Goal: Task Accomplishment & Management: Use online tool/utility

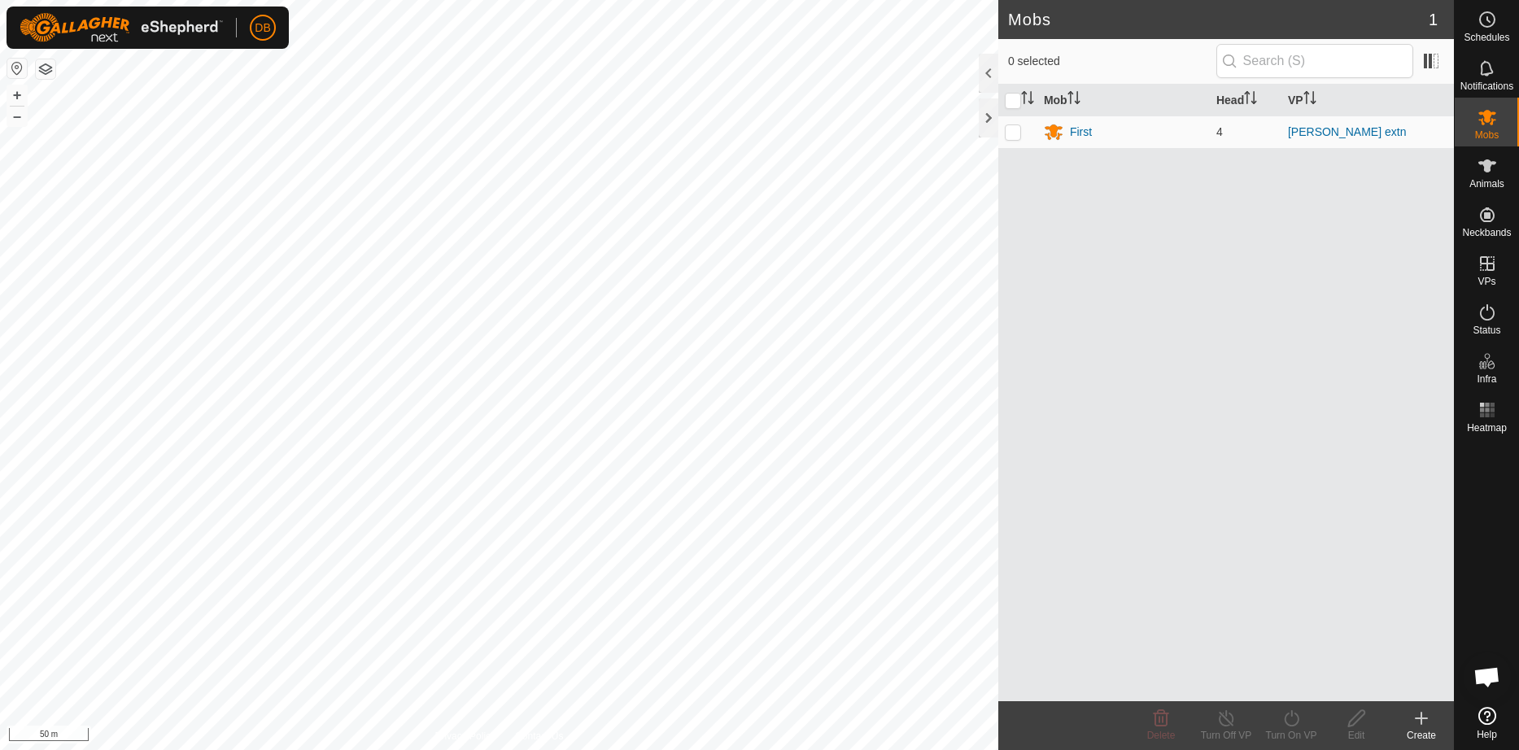
click at [50, 72] on button "button" at bounding box center [46, 69] width 20 height 20
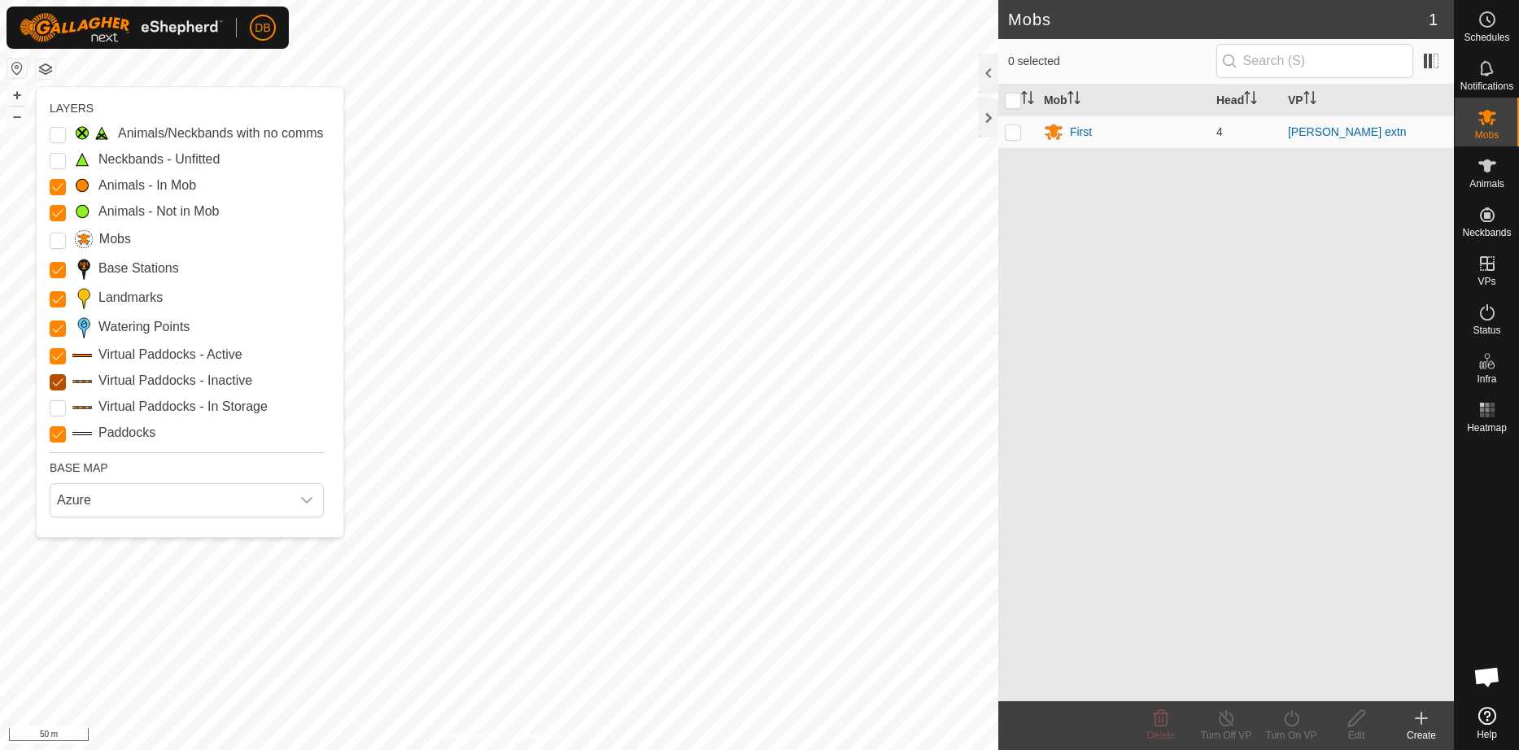
click at [61, 391] on Inactive "Virtual Paddocks - Inactive" at bounding box center [58, 382] width 16 height 16
click at [59, 221] on Mob "Animals - Not in Mob" at bounding box center [58, 213] width 16 height 16
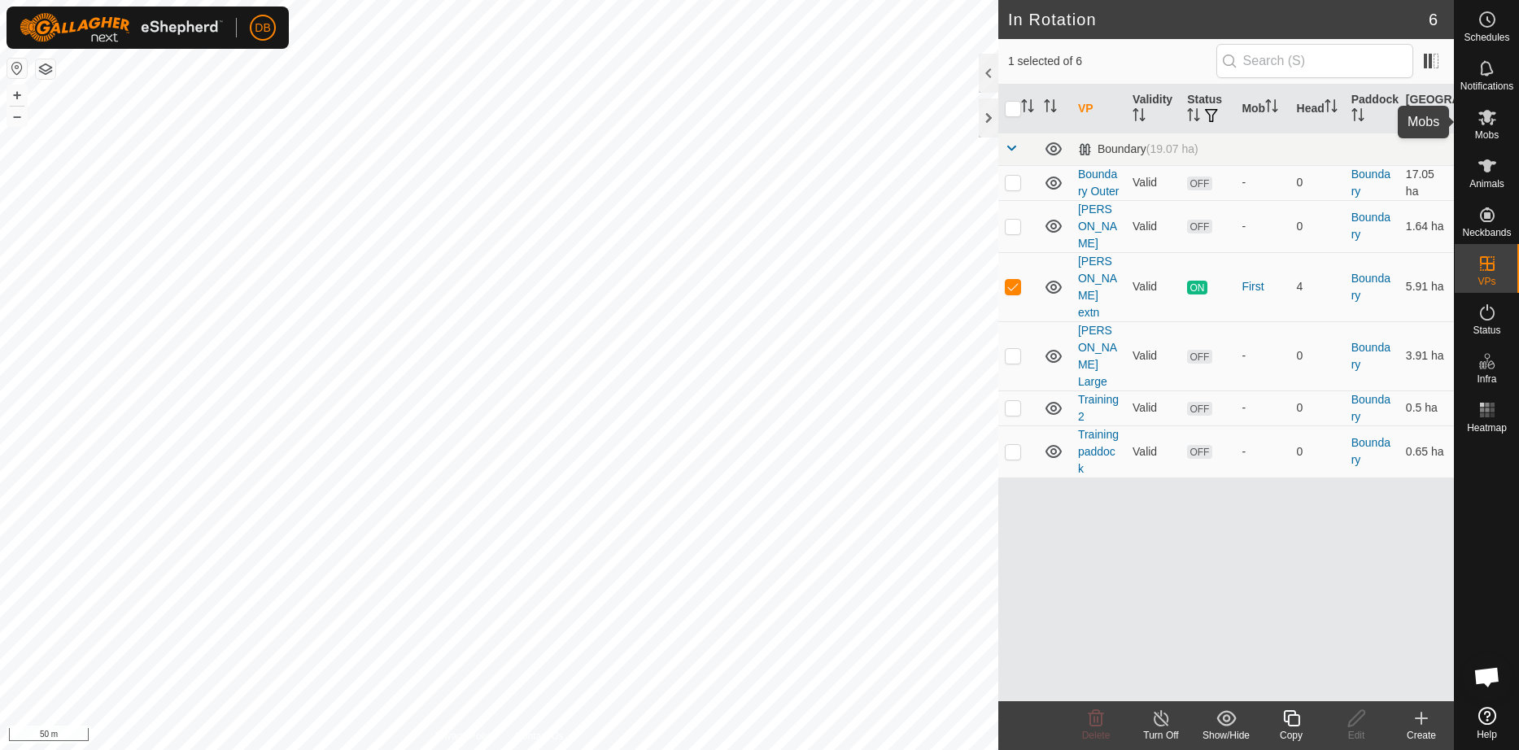
click at [1486, 130] on span "Mobs" at bounding box center [1487, 135] width 24 height 10
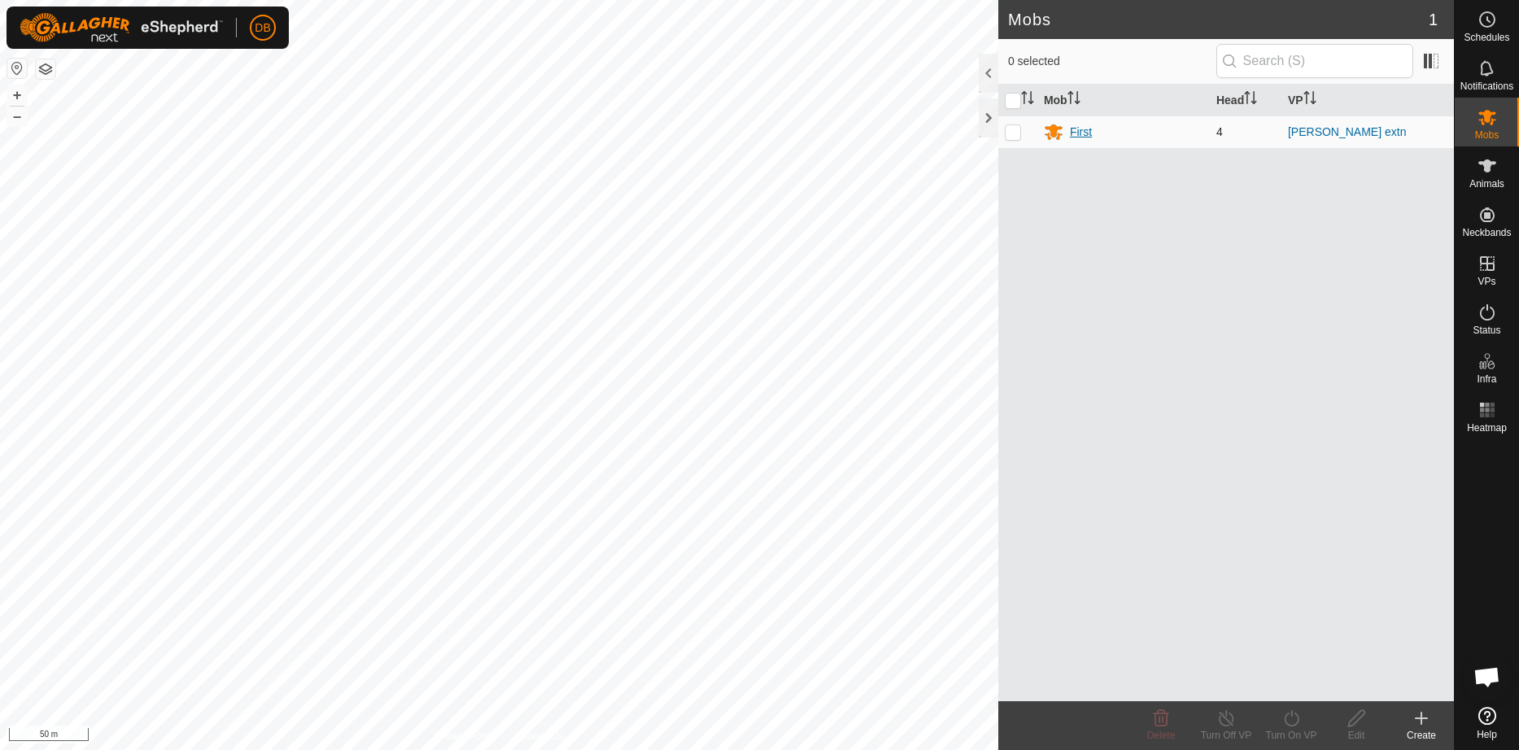
click at [1080, 131] on div "First" at bounding box center [1081, 132] width 22 height 17
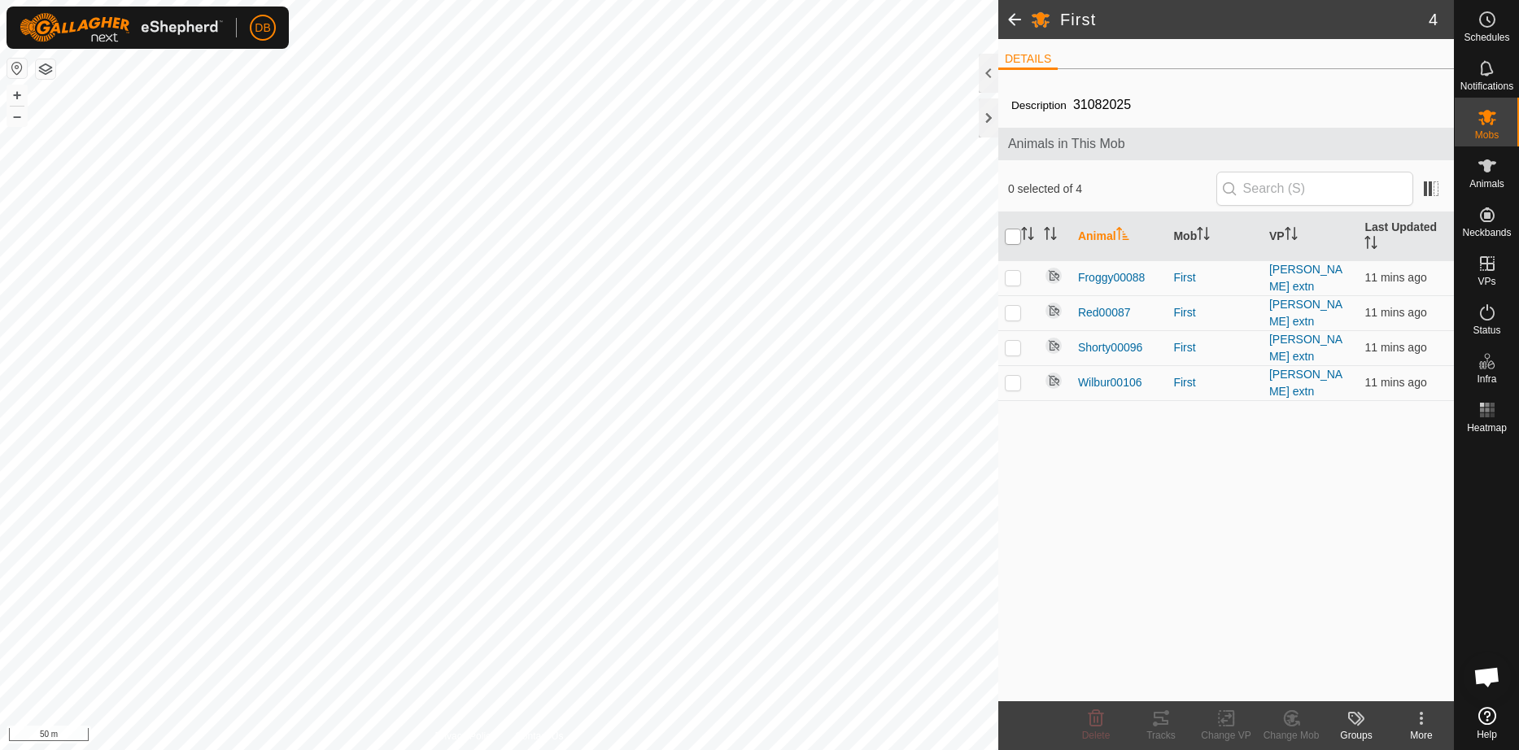
click at [1013, 238] on input "checkbox" at bounding box center [1013, 237] width 16 height 16
checkbox input "true"
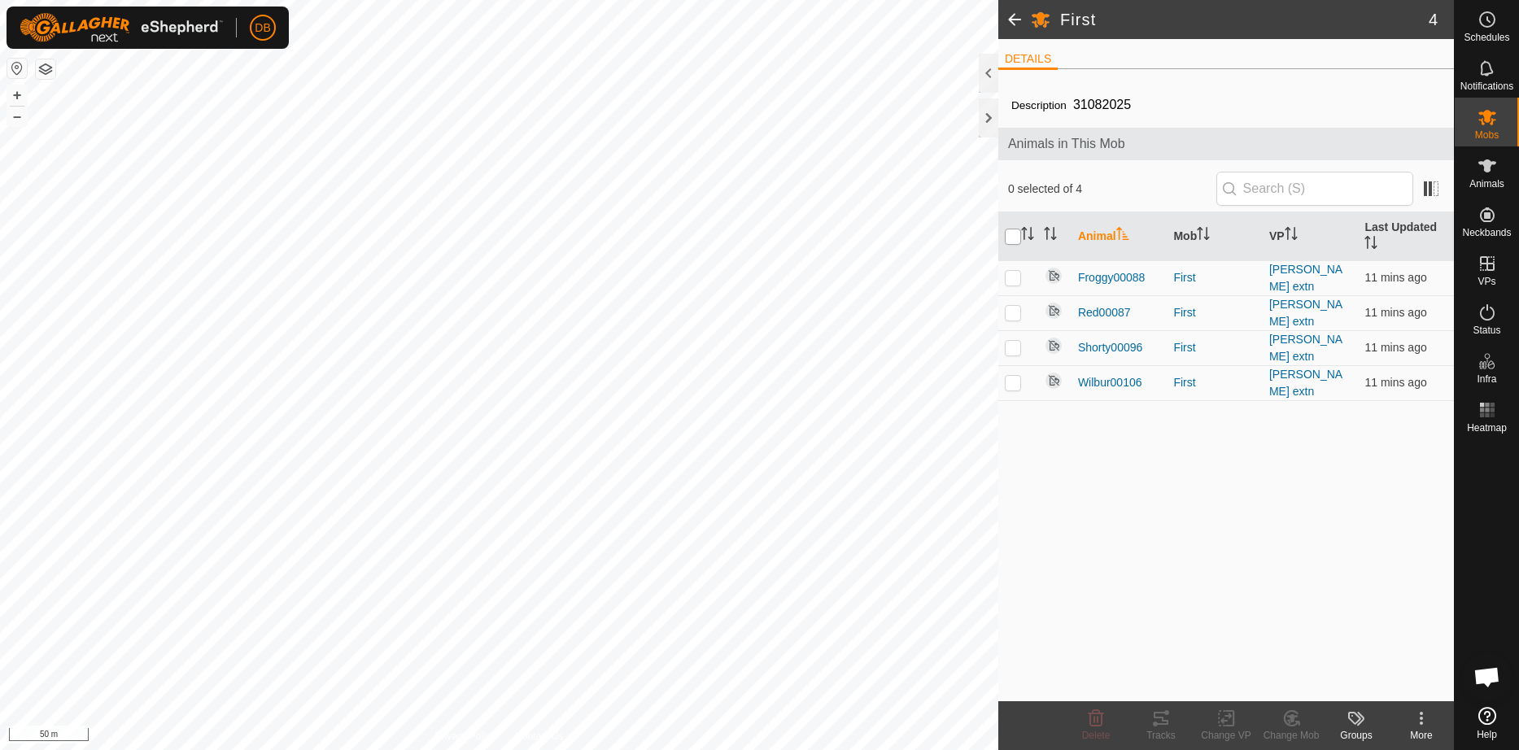
checkbox input "true"
click at [1169, 723] on icon at bounding box center [1162, 719] width 20 height 20
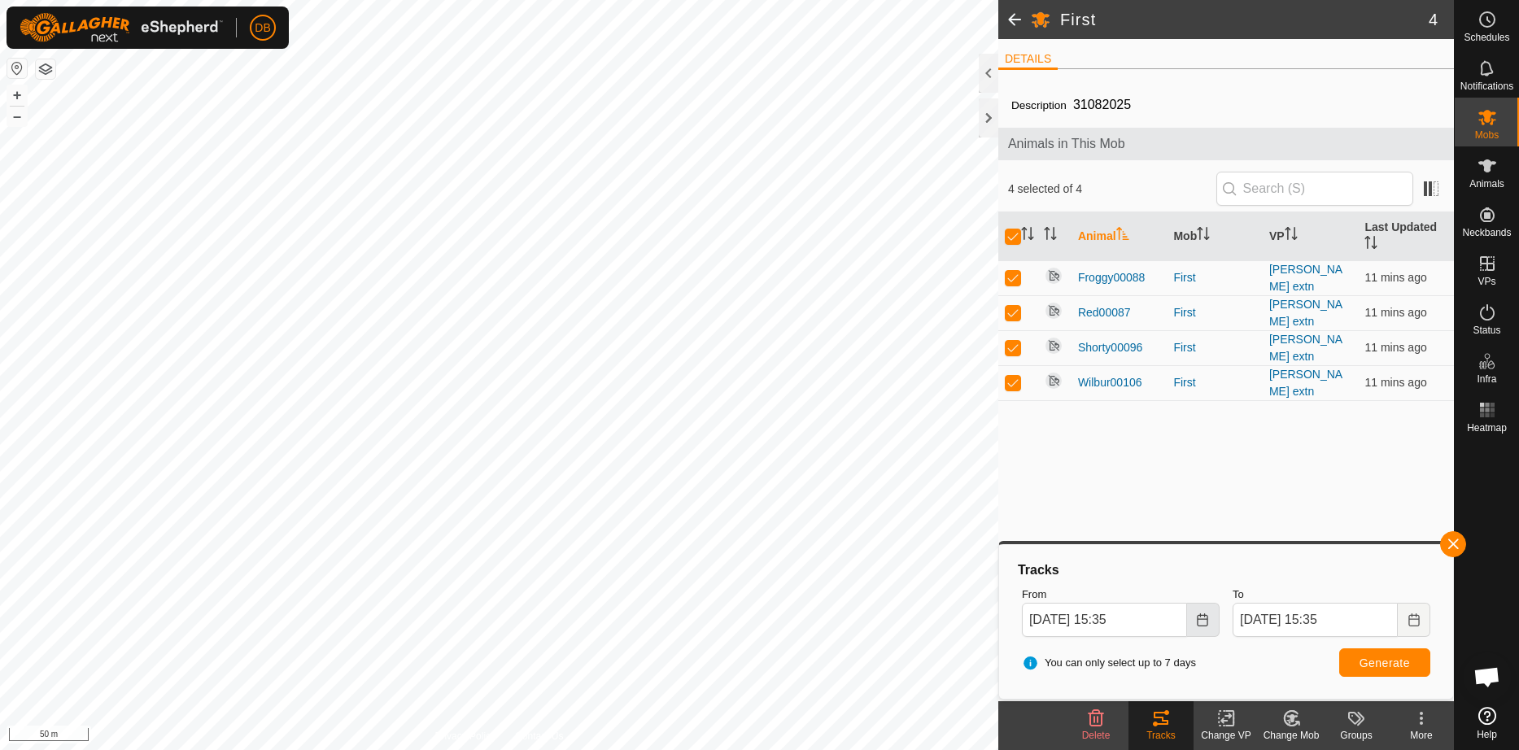
click at [1205, 619] on icon "Choose Date" at bounding box center [1203, 620] width 11 height 13
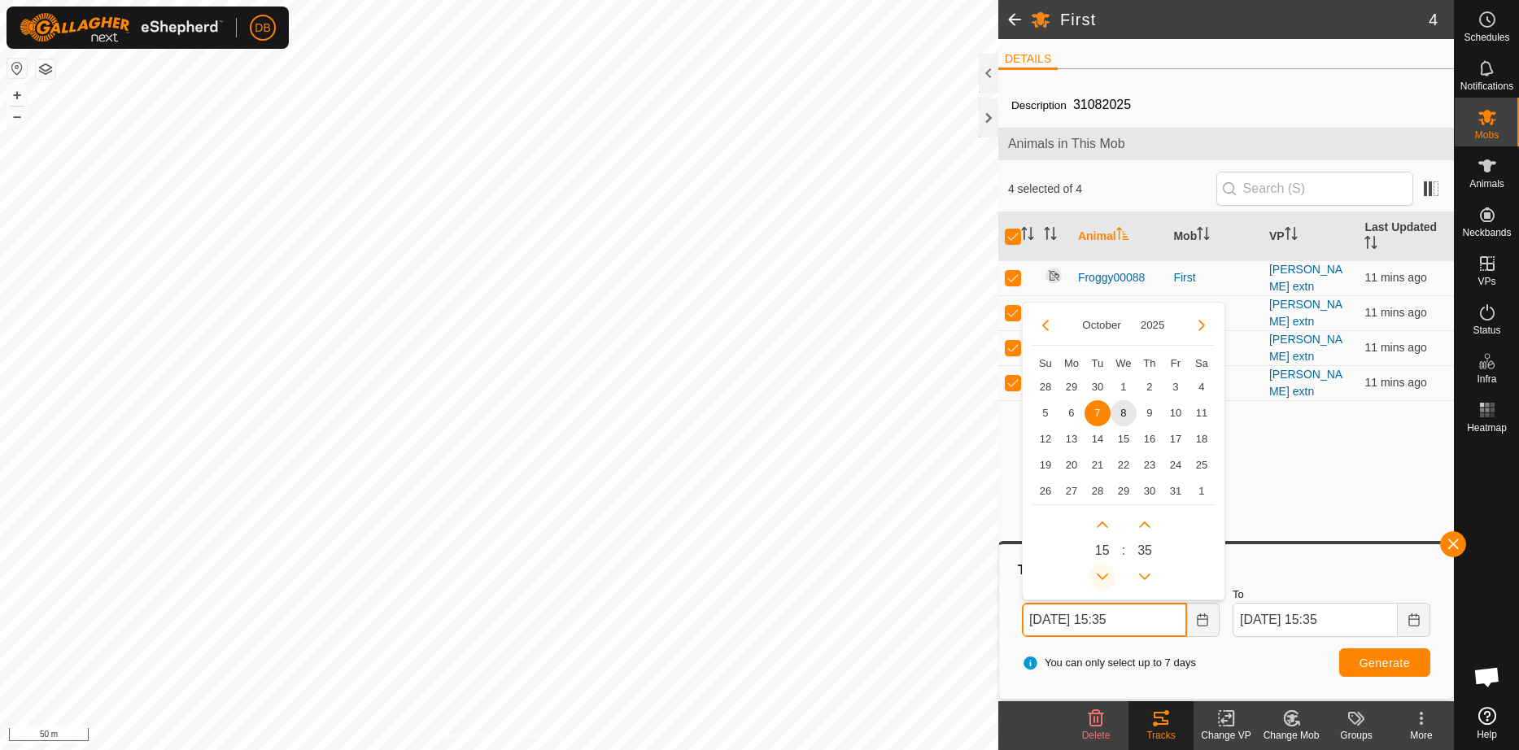
click at [1103, 574] on button "Previous Hour" at bounding box center [1103, 577] width 26 height 26
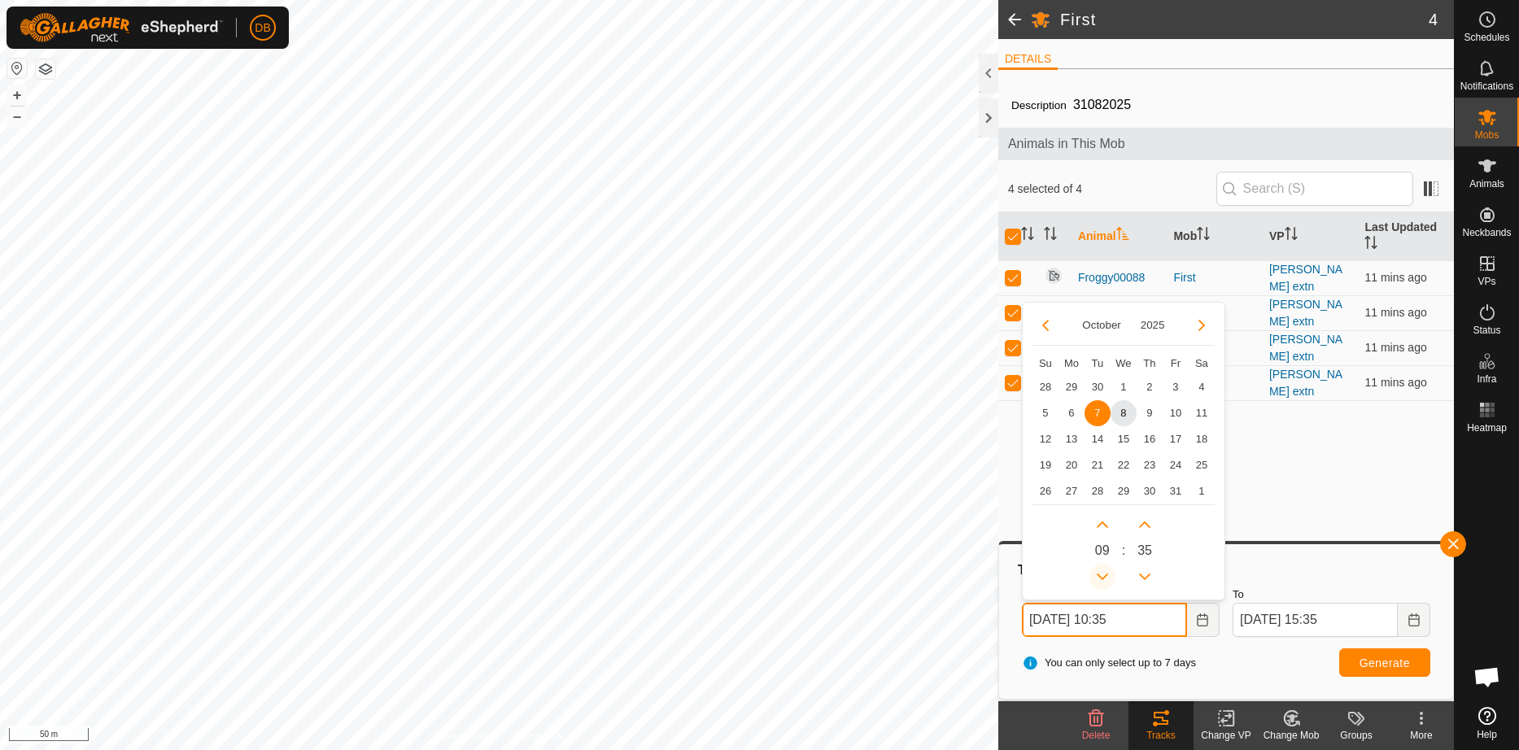
click at [1103, 574] on icon "Previous Hour" at bounding box center [1102, 576] width 13 height 13
click at [1103, 574] on button "Previous Hour" at bounding box center [1103, 577] width 26 height 26
click at [1104, 575] on span "Previous Hour" at bounding box center [1104, 575] width 0 height 0
click at [1103, 574] on button "Previous Hour" at bounding box center [1103, 577] width 26 height 26
click at [1122, 410] on span "8" at bounding box center [1124, 413] width 26 height 26
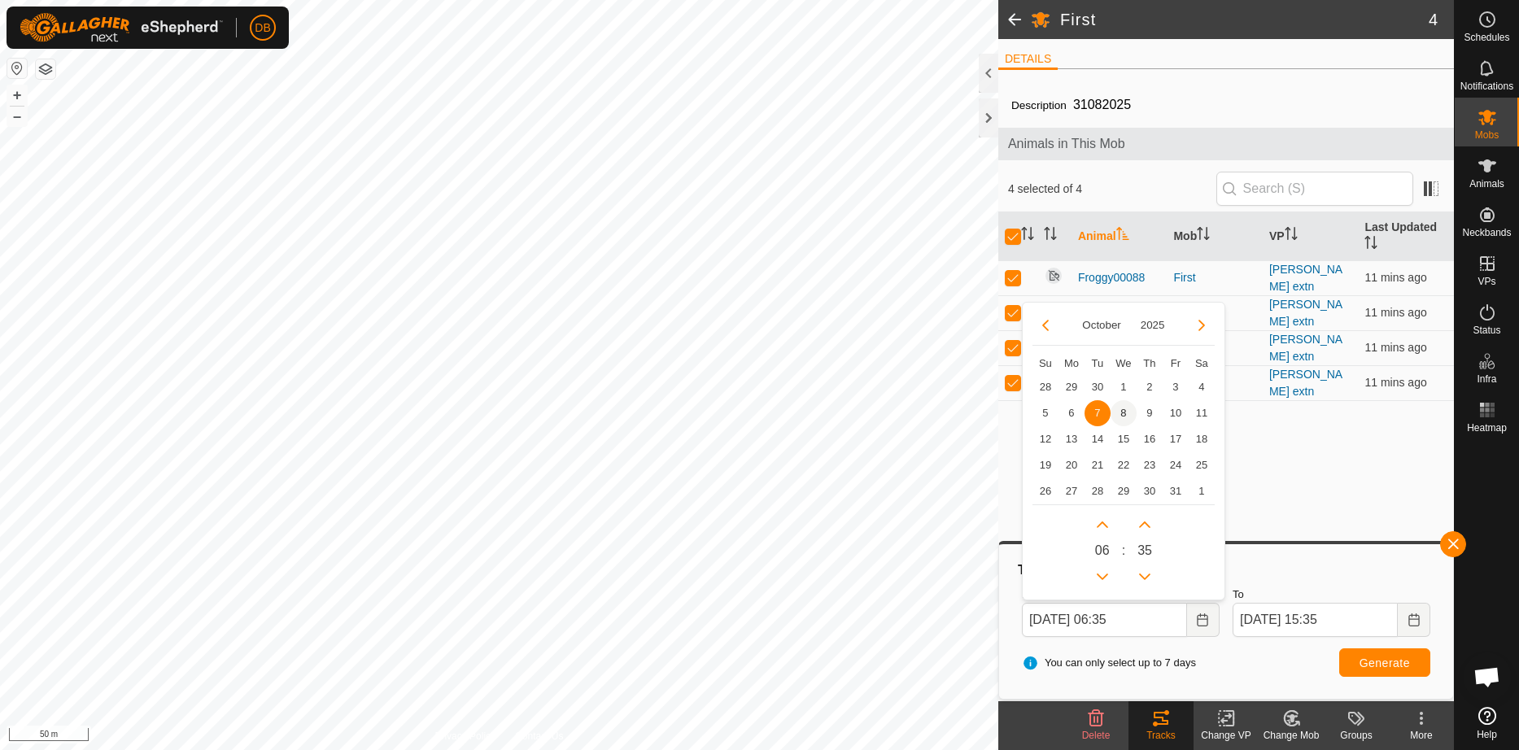
type input "[DATE] 06:35"
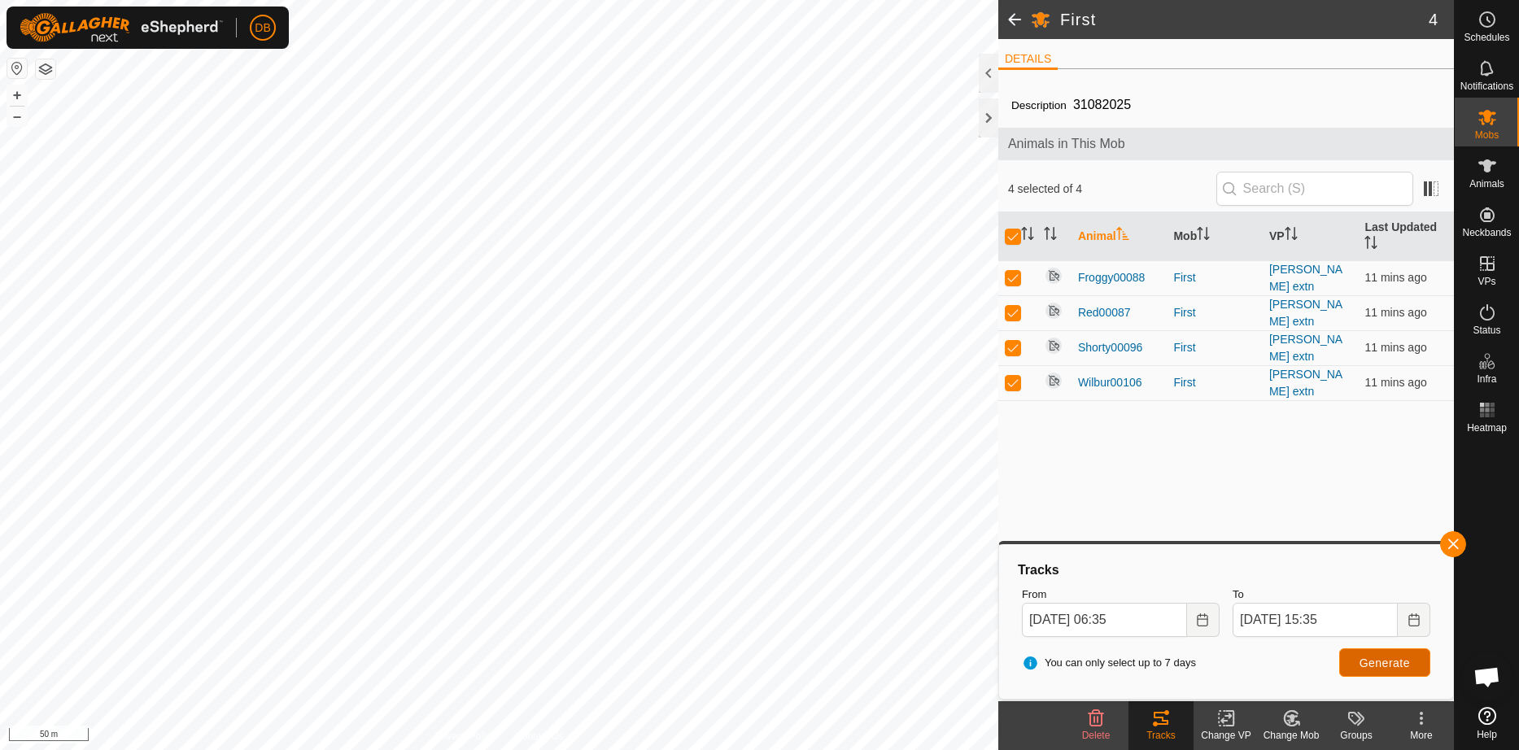
click at [1372, 662] on span "Generate" at bounding box center [1385, 663] width 50 height 13
click at [1011, 476] on div "Description 31082025 Animals in This Mob 4 selected of 4 Animal Mob VP Last Upd…" at bounding box center [1227, 391] width 456 height 619
click at [1484, 412] on rect at bounding box center [1482, 410] width 4 height 4
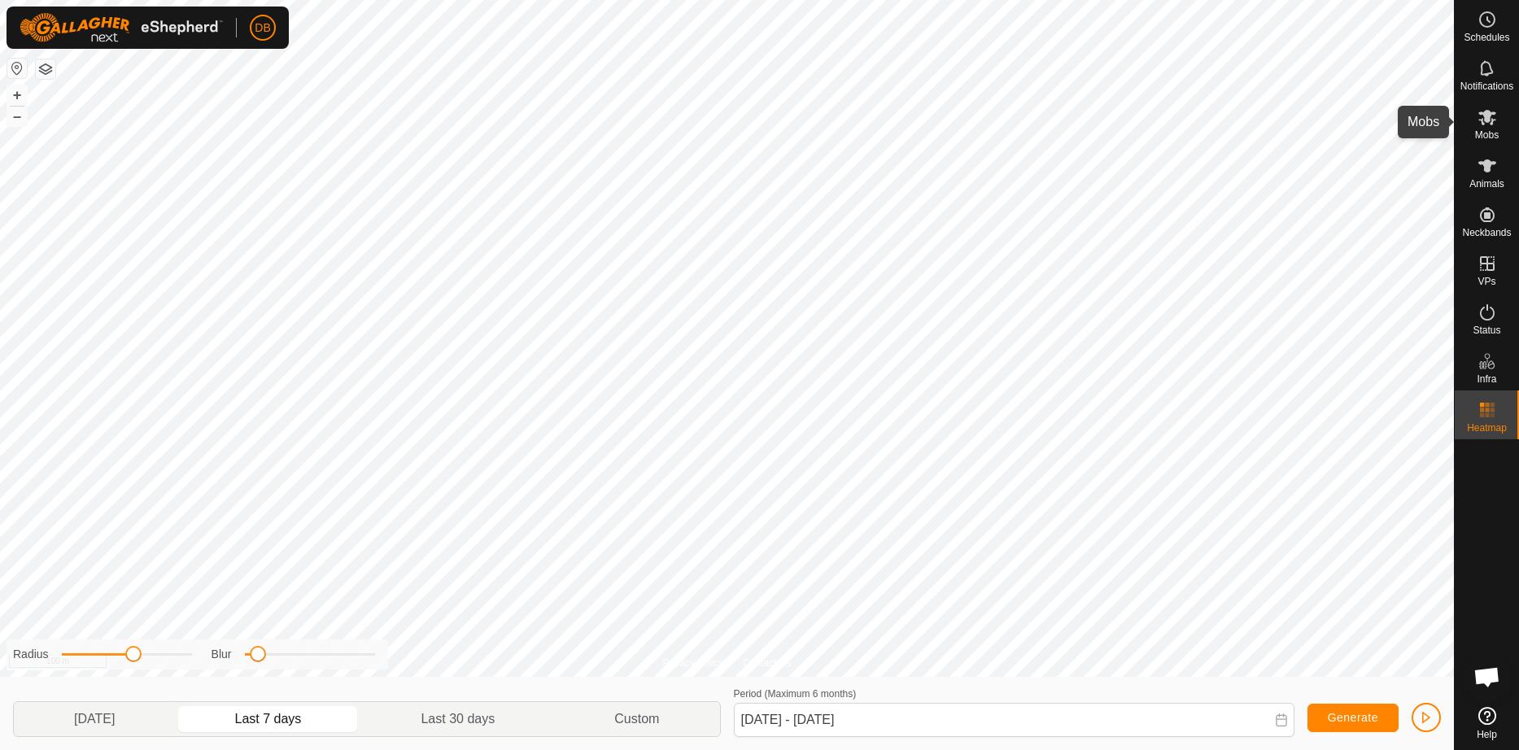
click at [1479, 133] on span "Mobs" at bounding box center [1487, 135] width 24 height 10
